Goal: Information Seeking & Learning: Learn about a topic

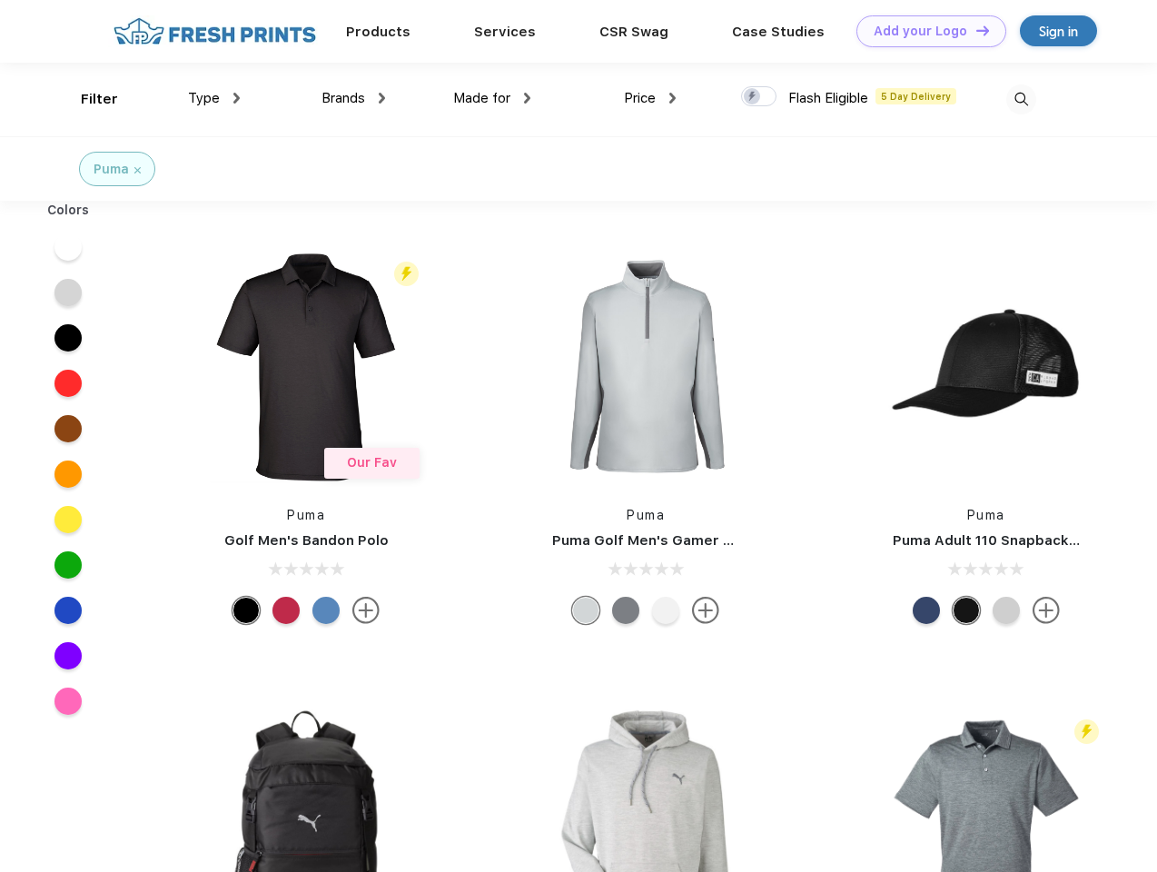
click at [925, 31] on link "Add your Logo Design Tool" at bounding box center [932, 31] width 150 height 32
click at [0, 0] on div "Design Tool" at bounding box center [0, 0] width 0 height 0
click at [975, 30] on link "Add your Logo Design Tool" at bounding box center [932, 31] width 150 height 32
click at [87, 99] on div "Filter" at bounding box center [99, 99] width 37 height 21
click at [214, 98] on span "Type" at bounding box center [204, 98] width 32 height 16
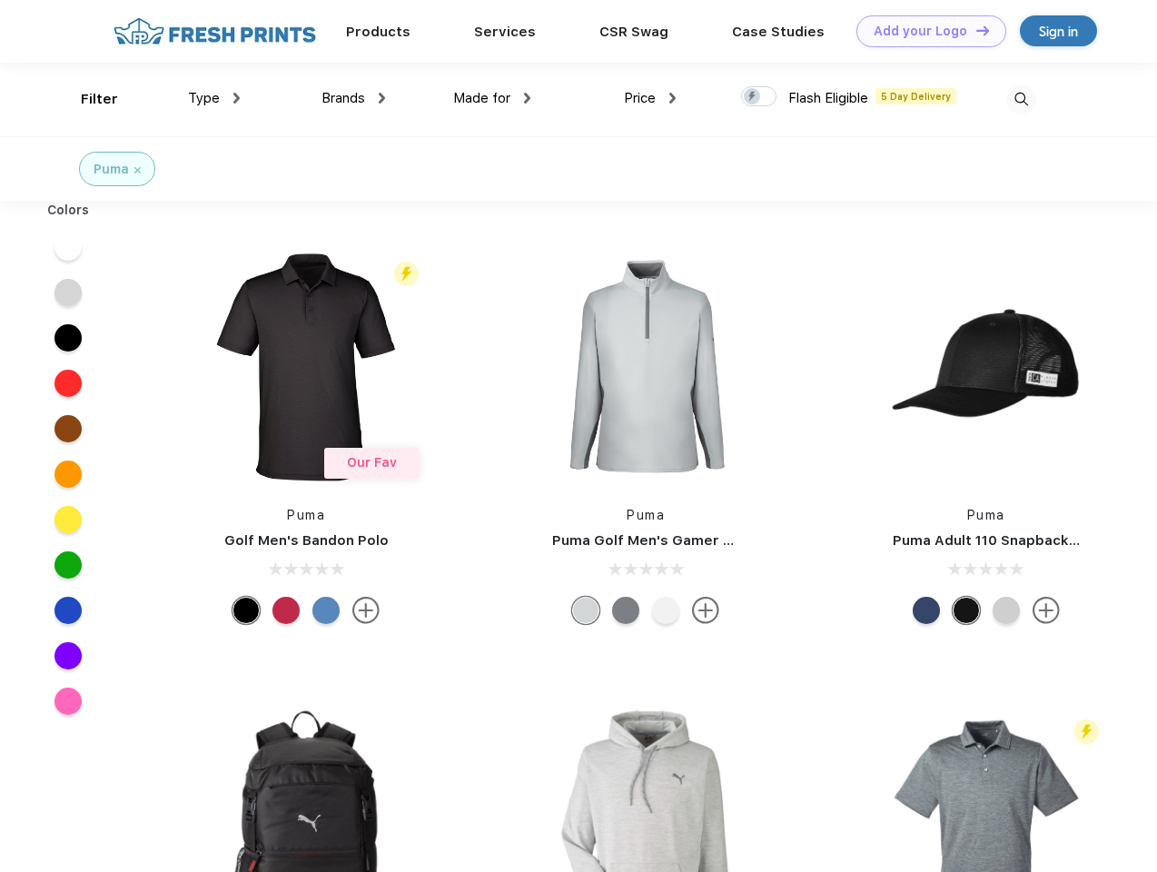
click at [353, 98] on span "Brands" at bounding box center [344, 98] width 44 height 16
click at [492, 98] on span "Made for" at bounding box center [481, 98] width 57 height 16
click at [651, 98] on span "Price" at bounding box center [640, 98] width 32 height 16
click at [760, 97] on div at bounding box center [758, 96] width 35 height 20
click at [753, 97] on input "checkbox" at bounding box center [747, 91] width 12 height 12
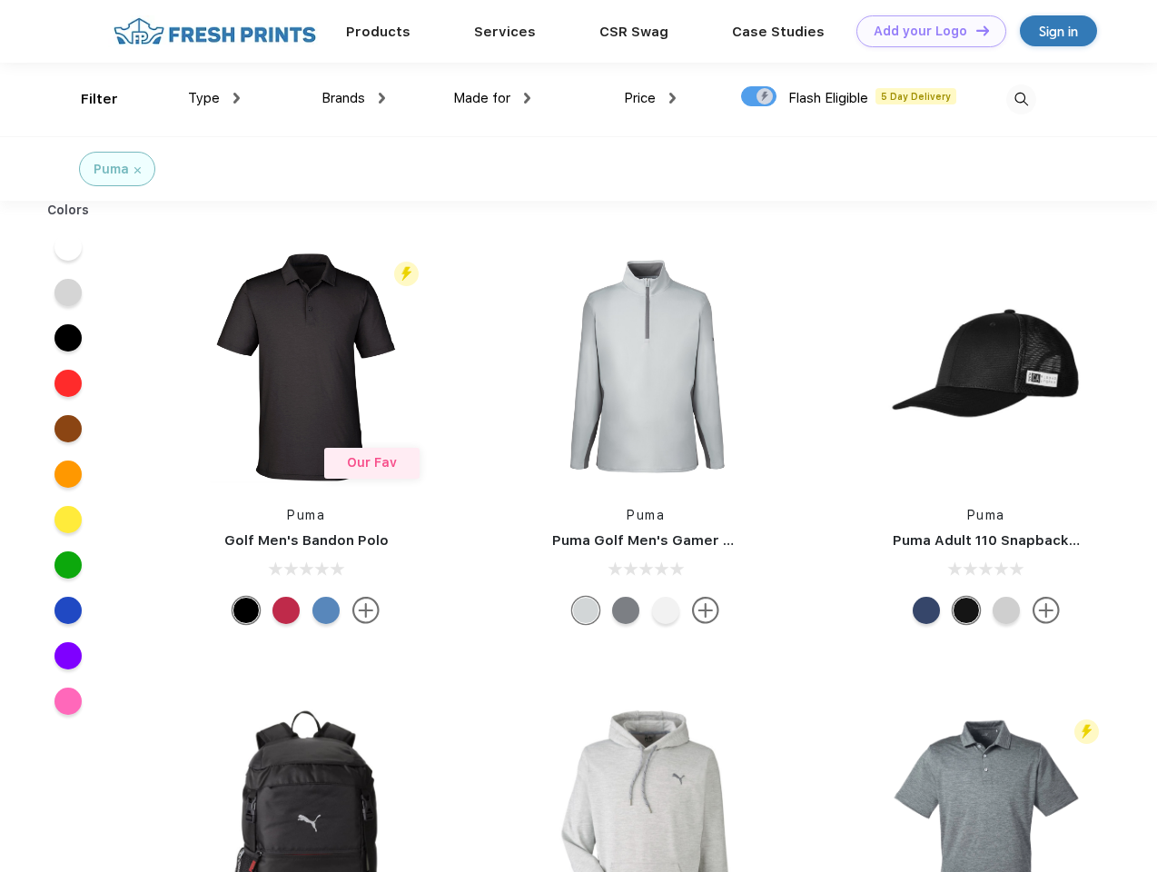
click at [1021, 99] on img at bounding box center [1022, 99] width 30 height 30
